Goal: Information Seeking & Learning: Learn about a topic

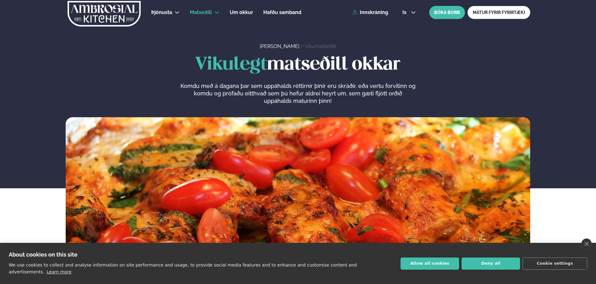
click at [318, 96] on p "Komdu með á dagana þar sem uppáhalds réttirnir þínir eru skráðir, eða vertu for…" at bounding box center [297, 93] width 235 height 22
click at [233, 93] on p "Komdu með á dagana þar sem uppáhalds réttirnir þínir eru skráðir, eða vertu for…" at bounding box center [297, 93] width 235 height 22
drag, startPoint x: 281, startPoint y: 97, endPoint x: 388, endPoint y: 92, distance: 107.2
click at [388, 92] on p "Komdu með á dagana þar sem uppáhalds réttirnir þínir eru skráðir, eða vertu for…" at bounding box center [297, 93] width 235 height 22
click at [327, 104] on p "Komdu með á dagana þar sem uppáhalds réttirnir þínir eru skráðir, eða vertu for…" at bounding box center [297, 93] width 235 height 22
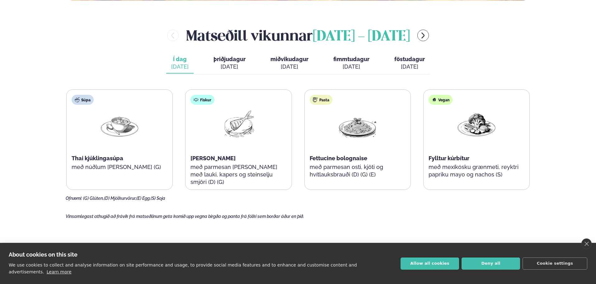
scroll to position [280, 0]
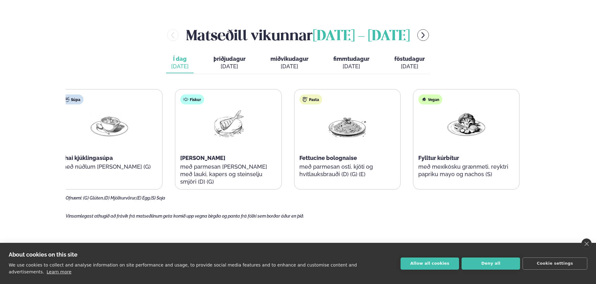
click at [85, 160] on span "Thai kjúklingasúpa" at bounding box center [87, 157] width 52 height 7
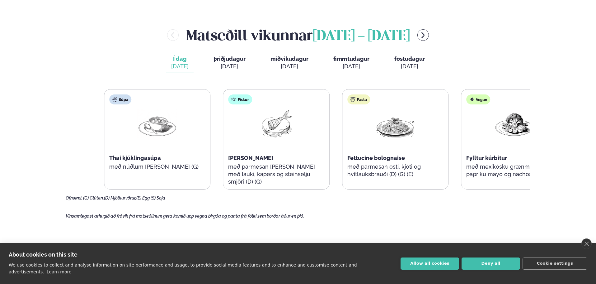
click at [174, 163] on div "Súpa Thai kjúklingasúpa með núðlum [PERSON_NAME] (G)" at bounding box center [157, 139] width 106 height 100
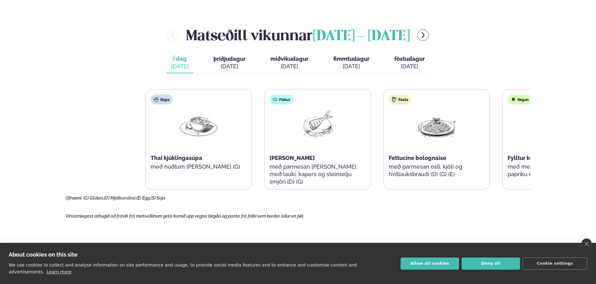
click at [596, 163] on html "About cookies on this site We use cookies to collect and analyse information on…" at bounding box center [298, 200] width 596 height 961
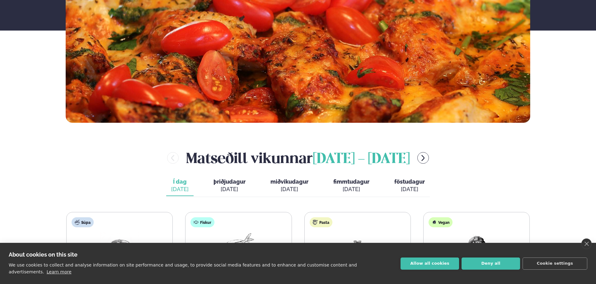
scroll to position [156, 0]
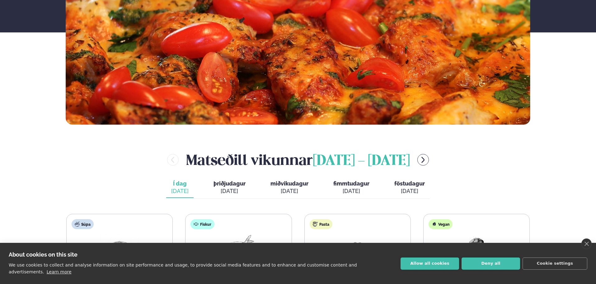
click at [232, 195] on button "þriðjudagur þri. [DATE]" at bounding box center [230, 187] width 42 height 21
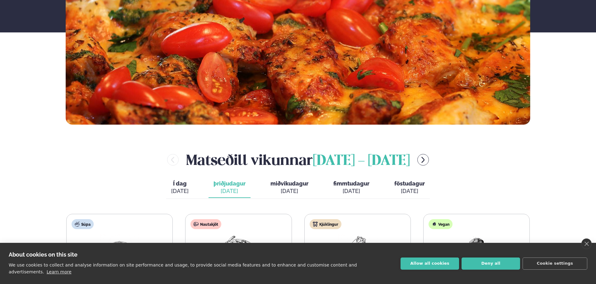
scroll to position [280, 0]
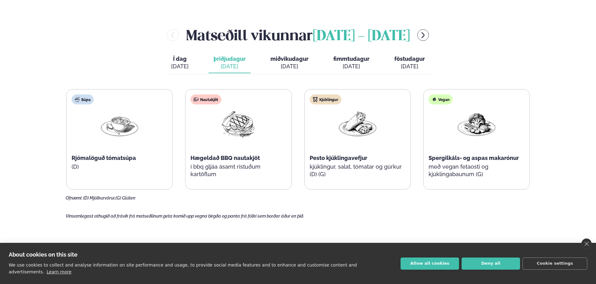
click at [288, 62] on span "miðvikudagur" at bounding box center [289, 58] width 38 height 7
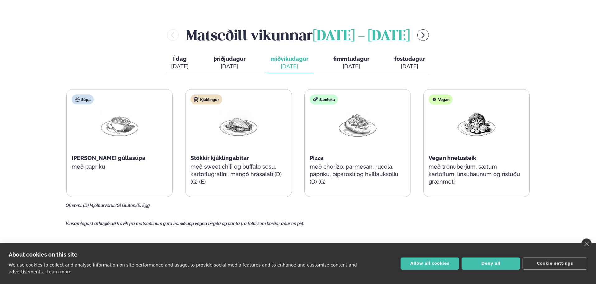
click at [403, 59] on span "föstudagur" at bounding box center [409, 58] width 31 height 7
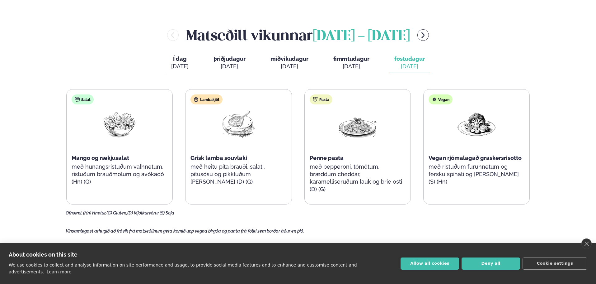
click at [503, 166] on p "með ristuðum furuhnetum og fersku spínati og [PERSON_NAME] (S) (Hn)" at bounding box center [477, 174] width 96 height 22
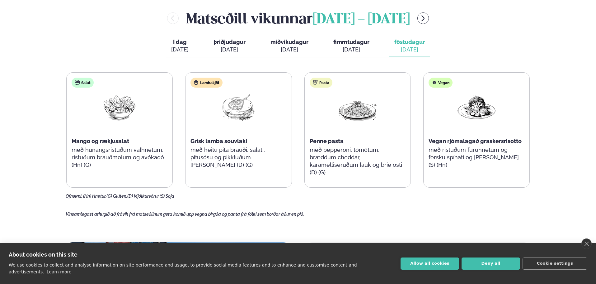
scroll to position [249, 0]
